Goal: Task Accomplishment & Management: Use online tool/utility

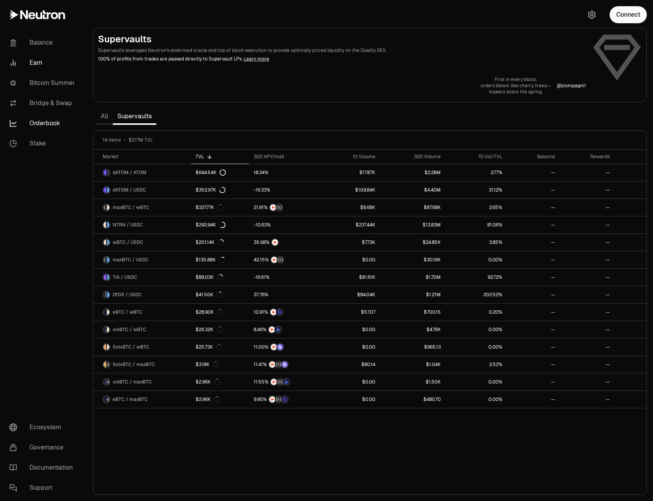
click at [45, 121] on link "Orderbook" at bounding box center [43, 123] width 81 height 20
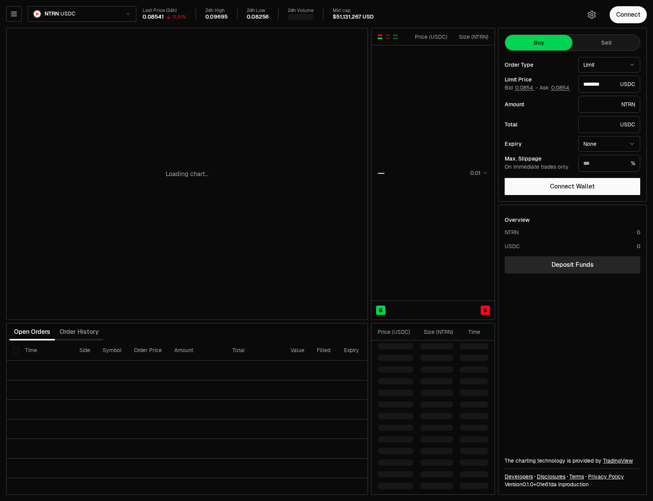
click at [98, 17] on html "Balance Earn Bitcoin Summer Bridge & Swap Orderbook Stake Ecosystem Governance …" at bounding box center [326, 250] width 653 height 501
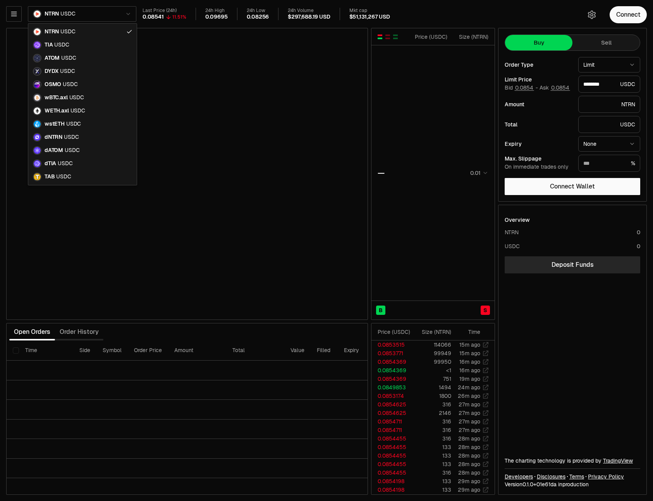
type input "********"
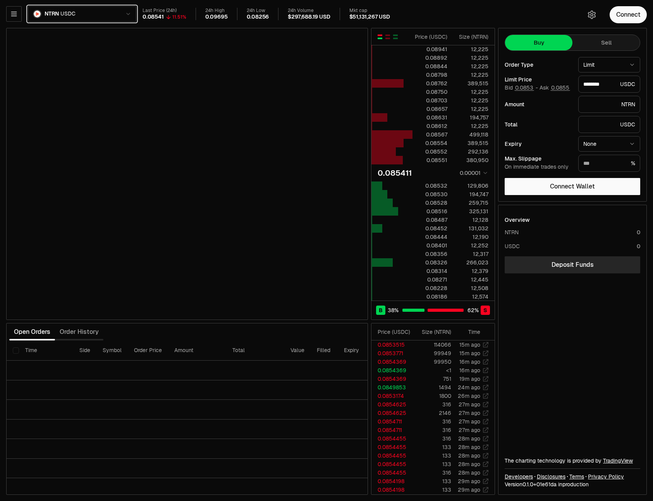
click at [98, 17] on html "Balance Earn Bitcoin Summer Bridge & Swap Orderbook Stake Ecosystem Governance …" at bounding box center [326, 250] width 653 height 501
